Goal: Transaction & Acquisition: Download file/media

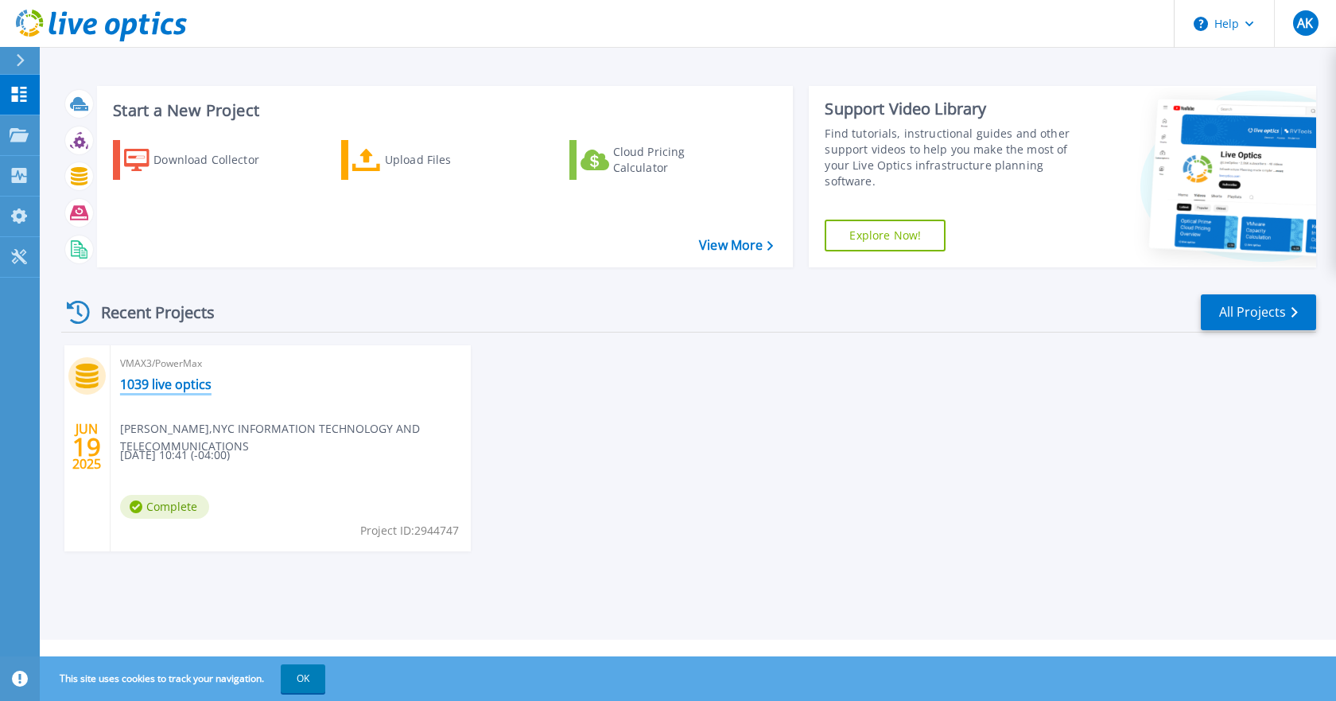
click at [174, 389] on link "1039 live optics" at bounding box center [165, 384] width 91 height 16
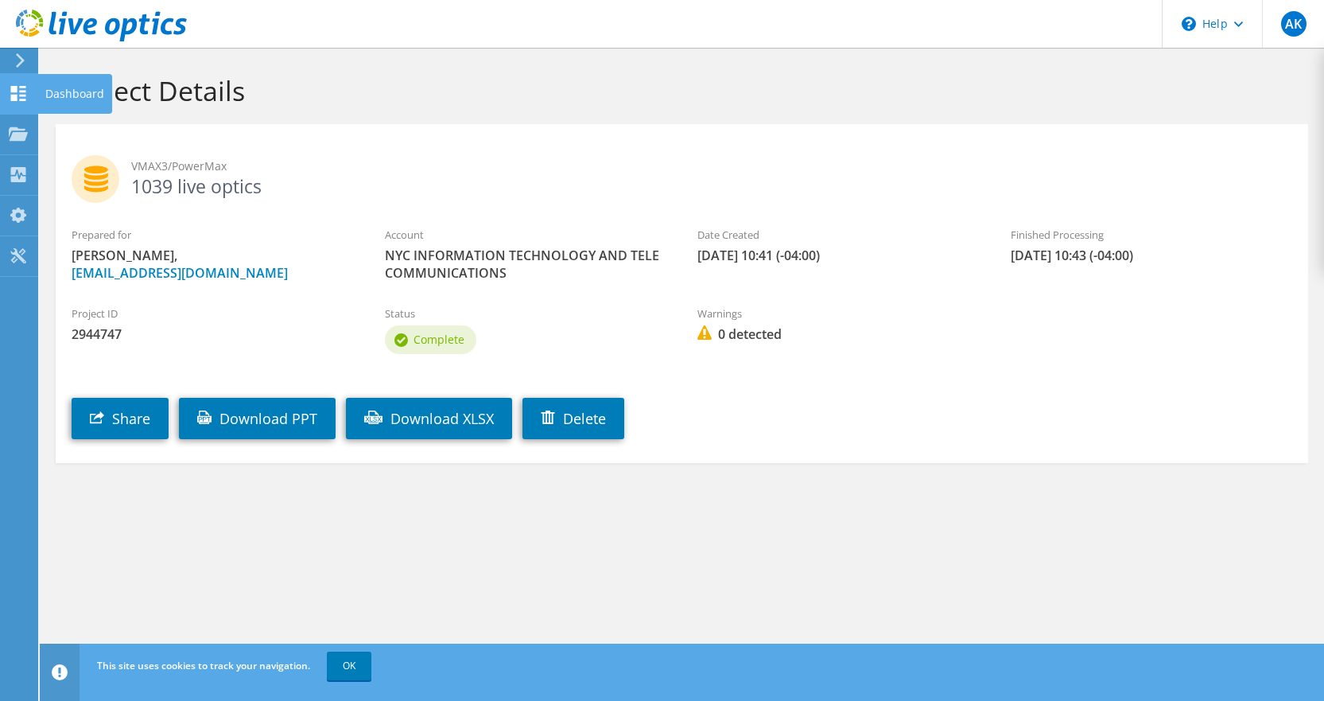
click at [23, 103] on div at bounding box center [18, 95] width 19 height 17
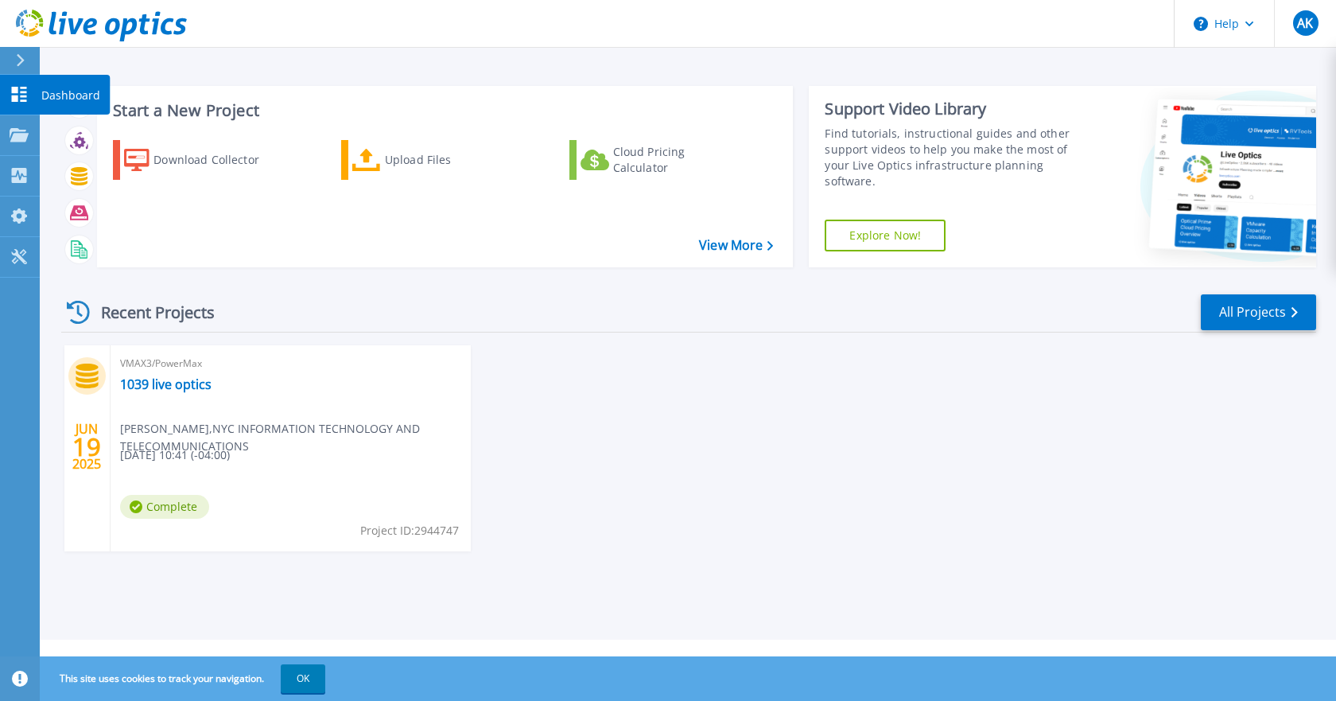
click at [74, 100] on p "Dashboard" at bounding box center [70, 95] width 59 height 41
click at [169, 156] on div "Download Collector" at bounding box center [216, 160] width 127 height 32
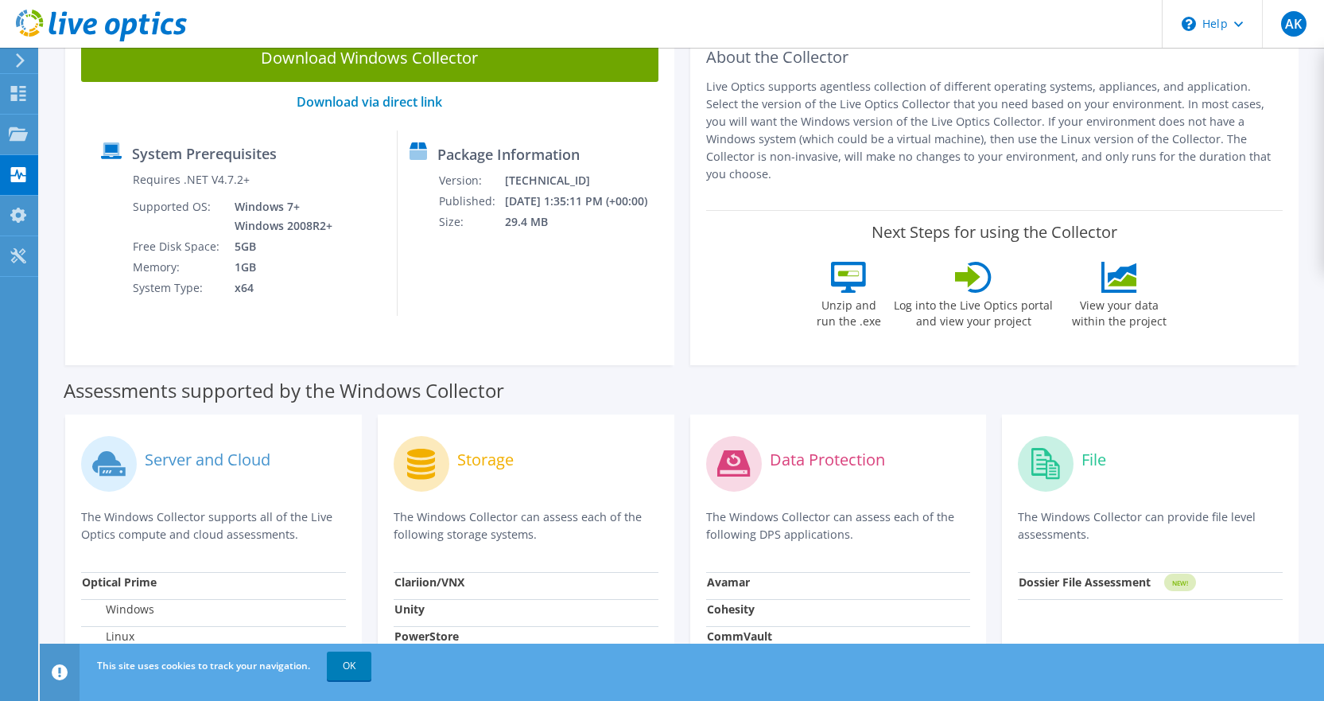
scroll to position [26, 0]
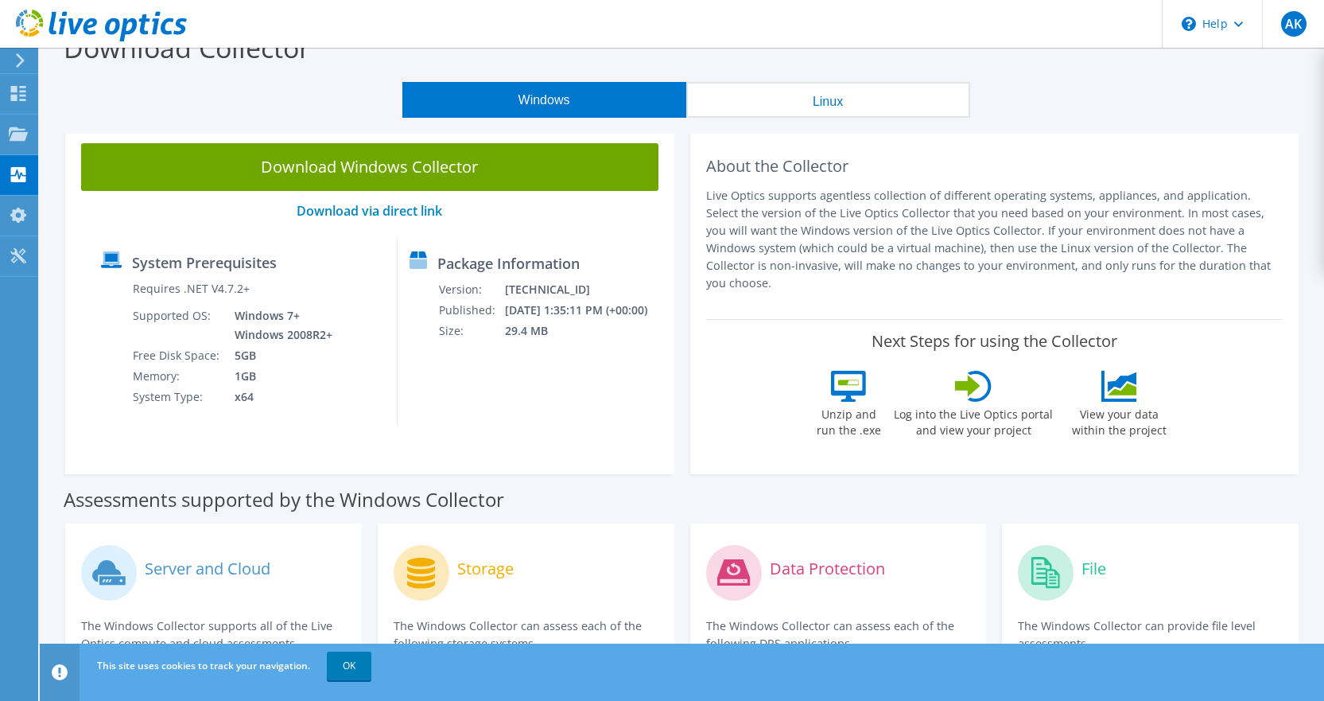
click at [812, 100] on button "Linux" at bounding box center [828, 100] width 284 height 36
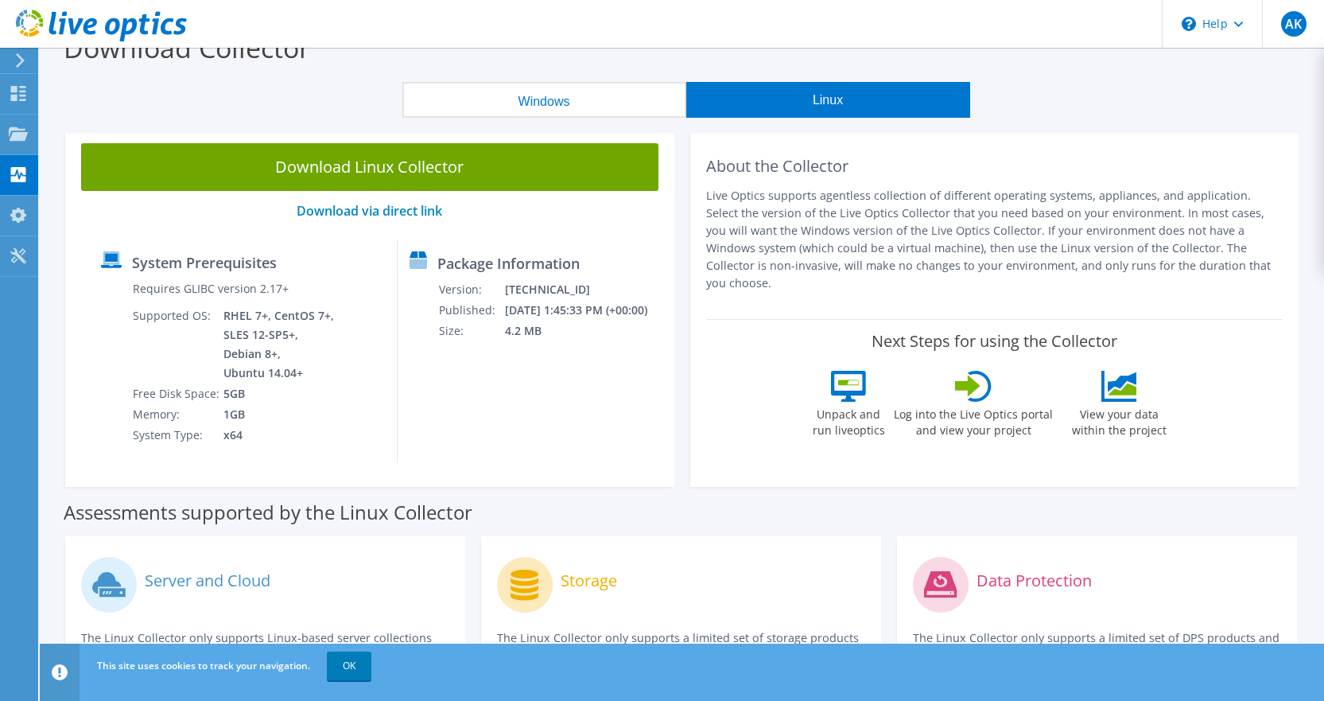
click at [605, 103] on button "Windows" at bounding box center [544, 100] width 284 height 36
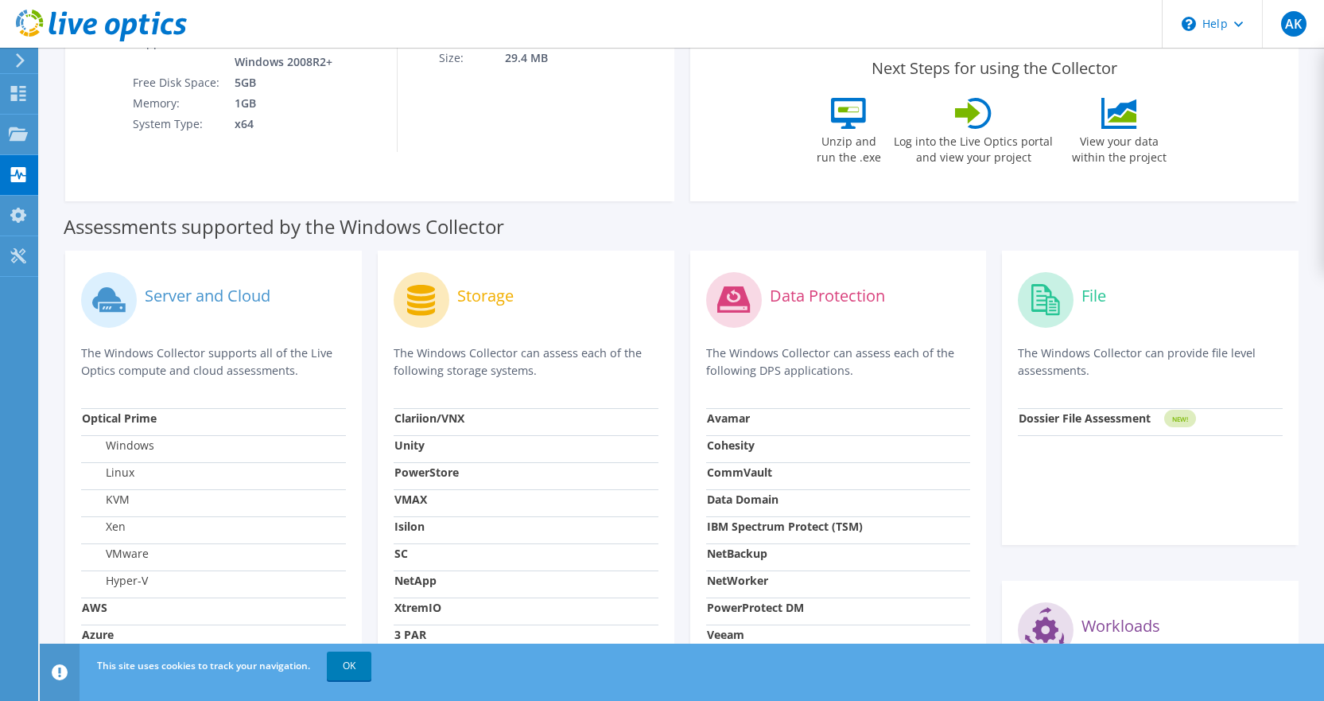
scroll to position [439, 0]
